Goal: Task Accomplishment & Management: Manage account settings

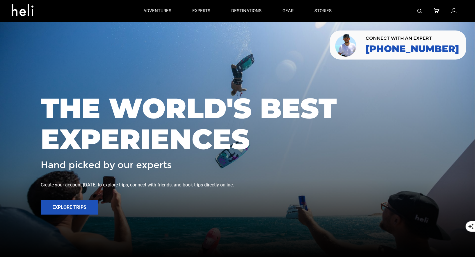
click at [456, 11] on icon at bounding box center [453, 11] width 5 height 8
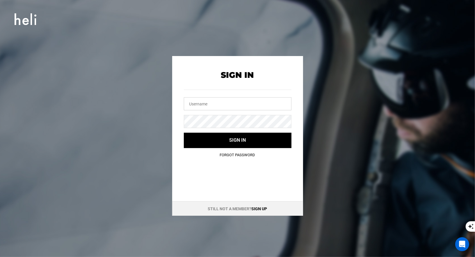
type input "[EMAIL_ADDRESS][DOMAIN_NAME]"
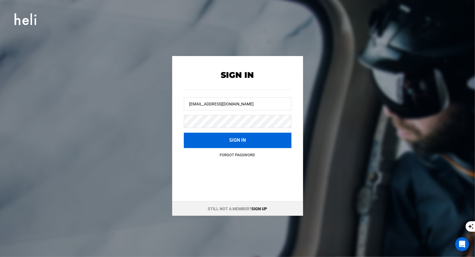
click at [228, 136] on button "Sign in" at bounding box center [238, 140] width 108 height 15
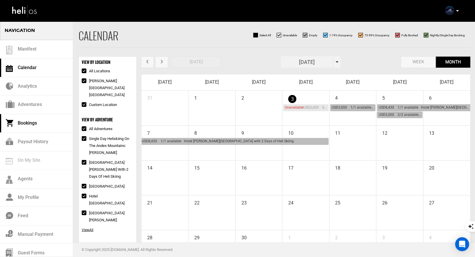
click at [42, 125] on link "Bookings" at bounding box center [36, 123] width 73 height 19
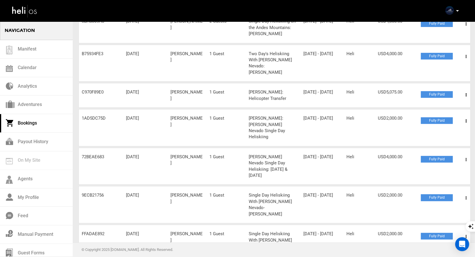
scroll to position [97, 0]
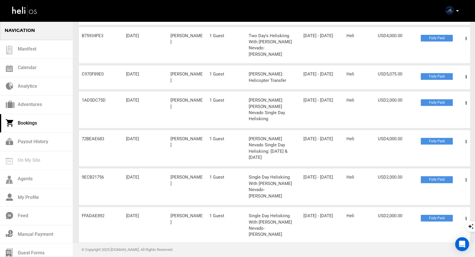
click at [464, 212] on span at bounding box center [466, 219] width 7 height 15
click at [435, 230] on link "View Details" at bounding box center [445, 237] width 58 height 15
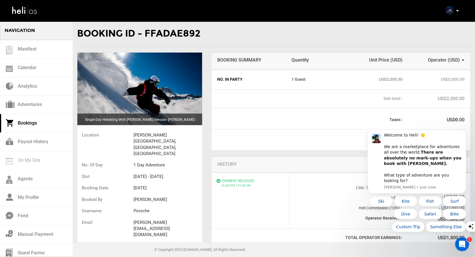
scroll to position [2, 0]
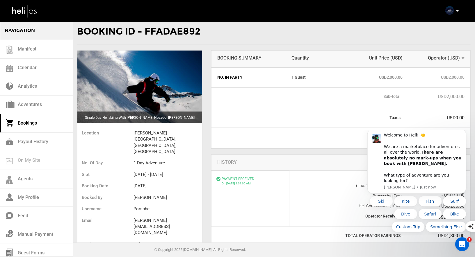
drag, startPoint x: 215, startPoint y: 30, endPoint x: 146, endPoint y: 25, distance: 69.1
click at [146, 25] on div "Booking ID - FFADAE892" at bounding box center [274, 31] width 394 height 25
copy div "FFADAE892"
